Goal: Transaction & Acquisition: Purchase product/service

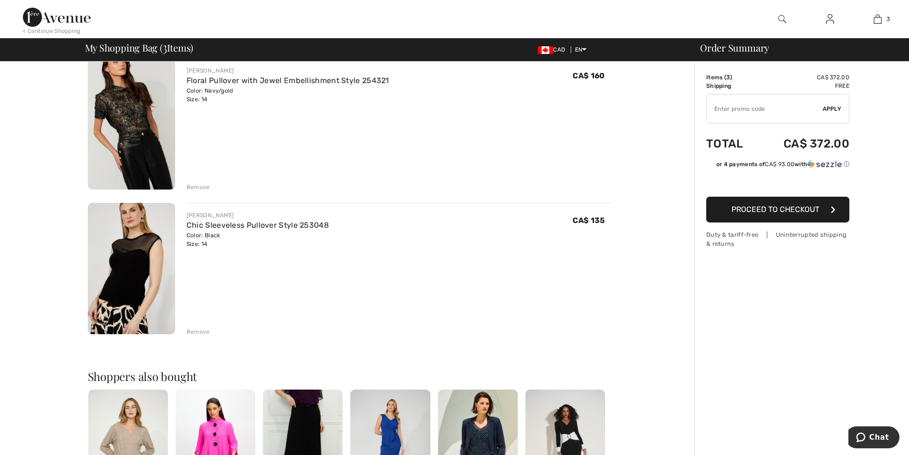
scroll to position [239, 0]
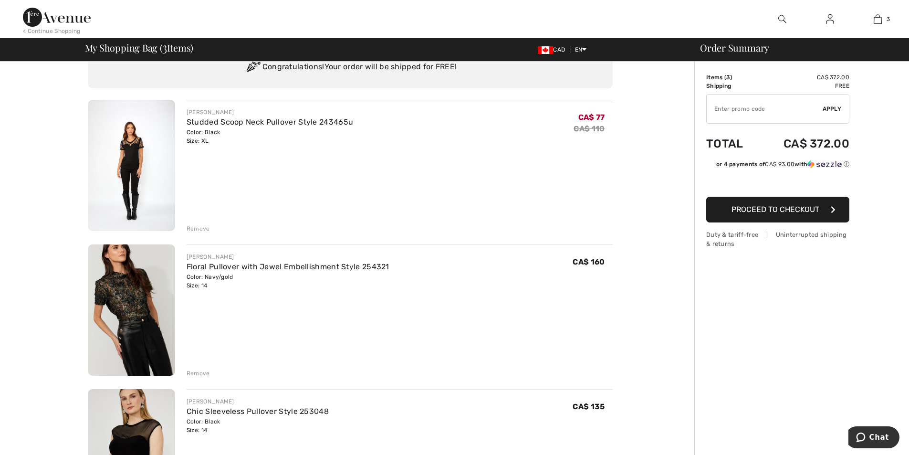
scroll to position [143, 0]
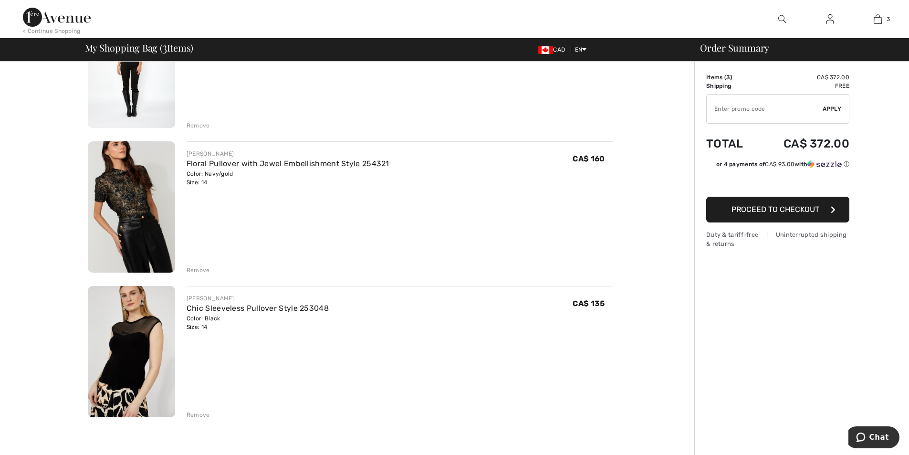
click at [205, 125] on div "Remove" at bounding box center [198, 125] width 23 height 9
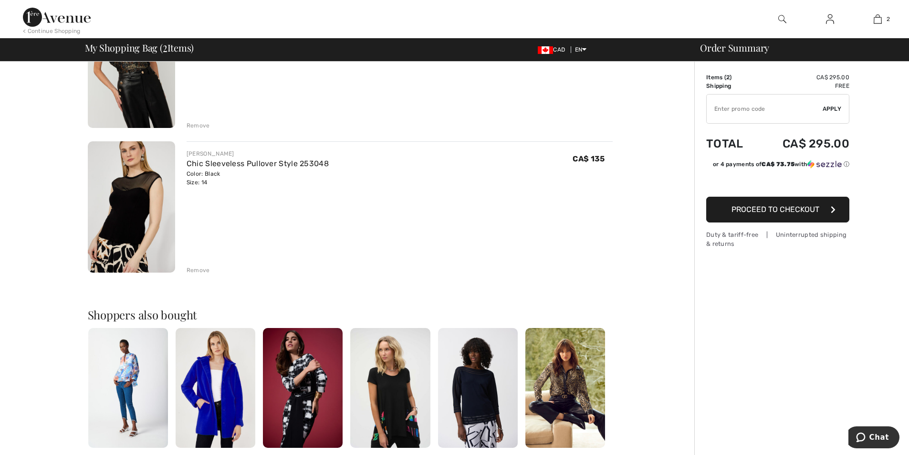
scroll to position [131, 0]
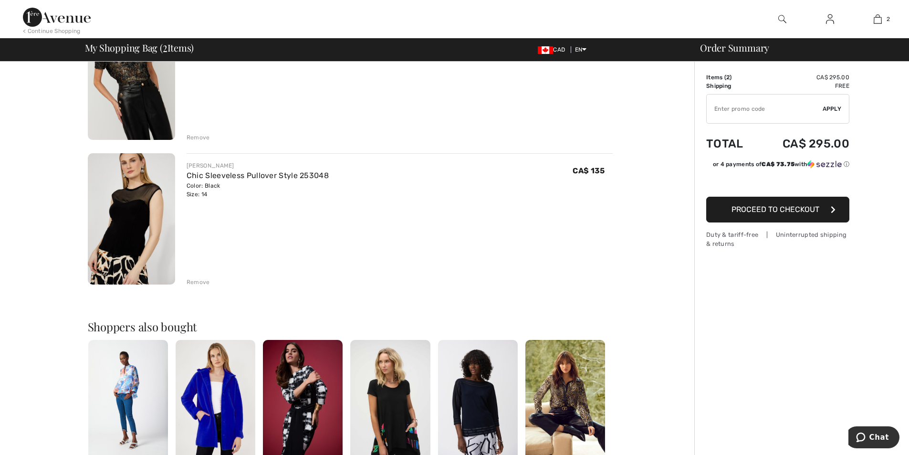
click at [198, 281] on div "Remove" at bounding box center [198, 282] width 23 height 9
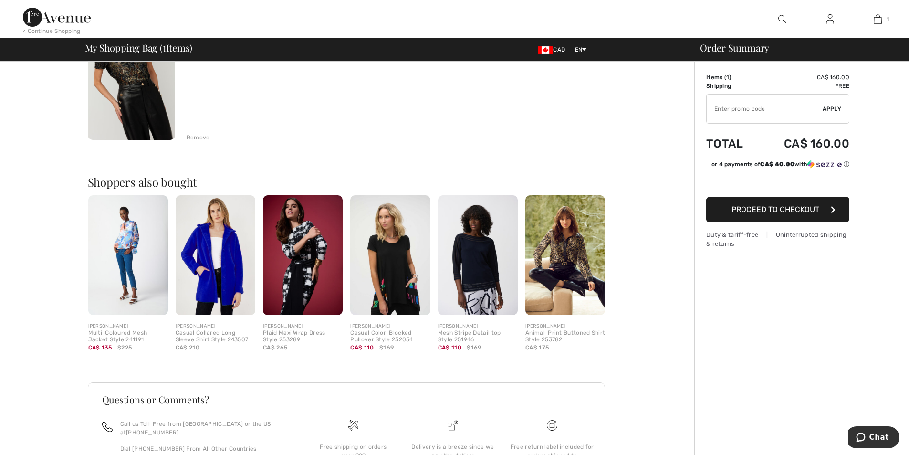
click at [141, 82] on img at bounding box center [131, 74] width 87 height 131
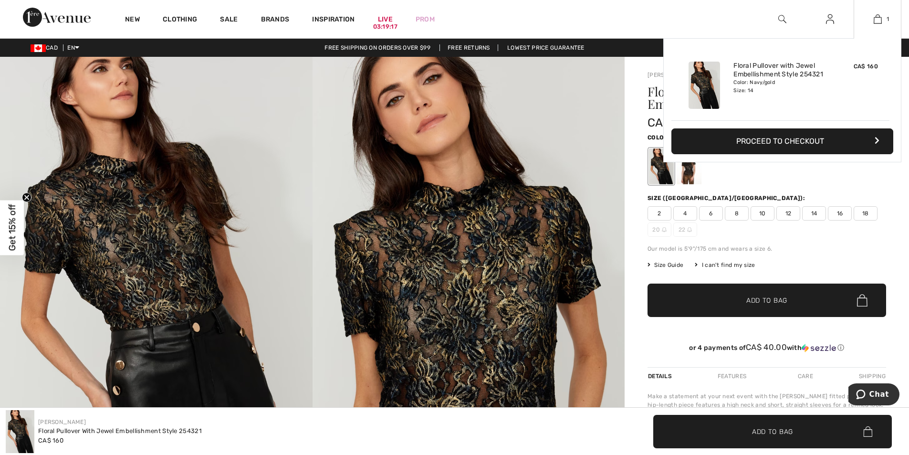
click at [812, 137] on button "Proceed to Checkout" at bounding box center [782, 141] width 222 height 26
